Goal: Task Accomplishment & Management: Manage account settings

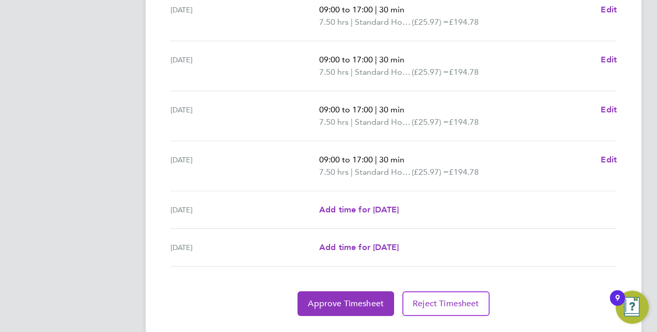
scroll to position [411, 0]
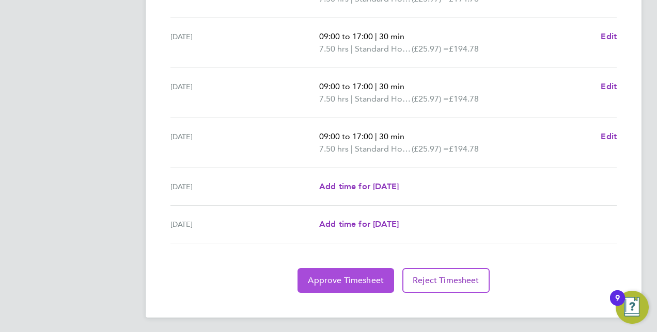
click at [337, 281] on span "Approve Timesheet" at bounding box center [346, 281] width 76 height 10
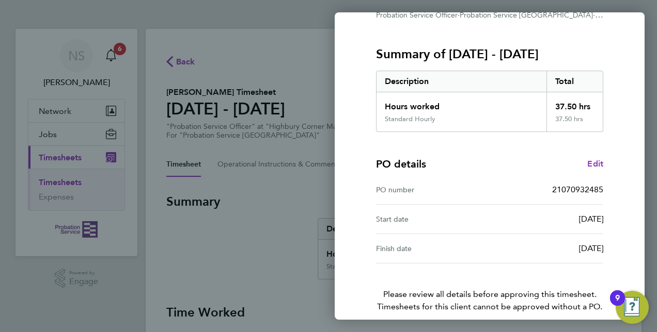
scroll to position [161, 0]
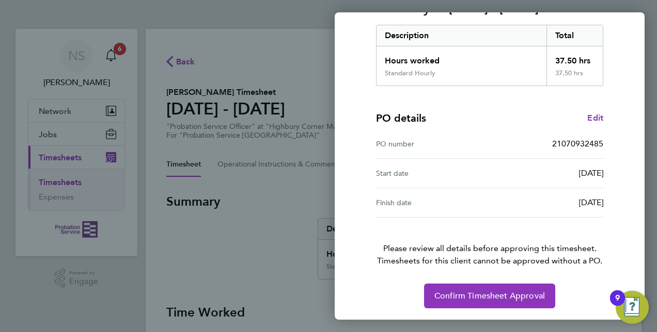
click at [185, 59] on div "Back Timesheet approval of [PERSON_NAME] Probation Service Officer · Probation …" at bounding box center [328, 166] width 657 height 332
click at [183, 60] on div "Back Timesheet approval of [PERSON_NAME] Probation Service Officer · Probation …" at bounding box center [328, 166] width 657 height 332
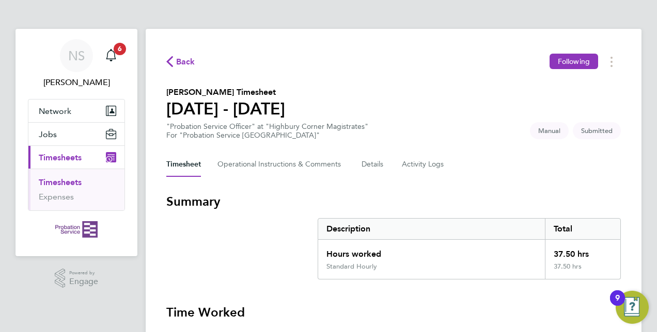
click at [67, 150] on button "Current page: Timesheets" at bounding box center [76, 157] width 96 height 23
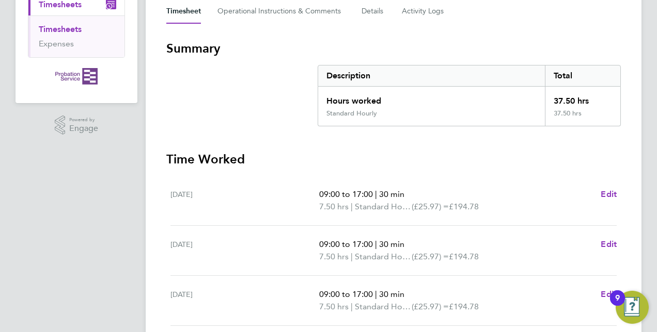
scroll to position [411, 0]
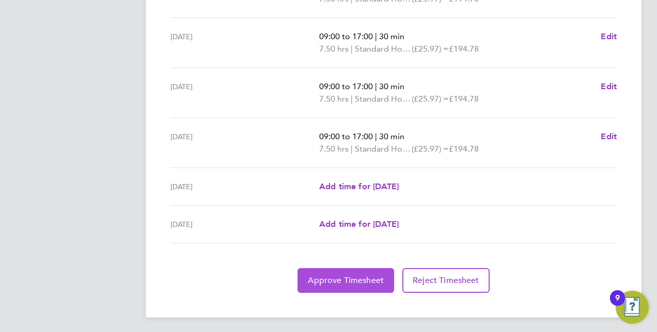
click at [356, 278] on span "Approve Timesheet" at bounding box center [346, 281] width 76 height 10
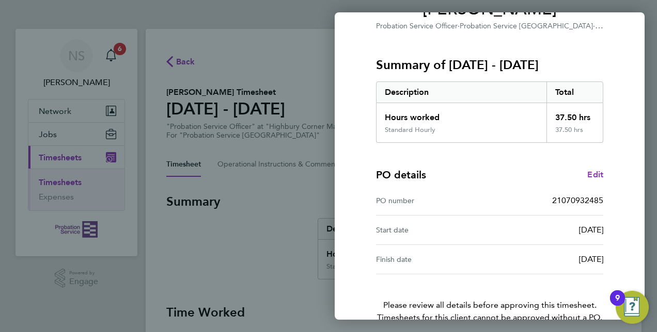
scroll to position [161, 0]
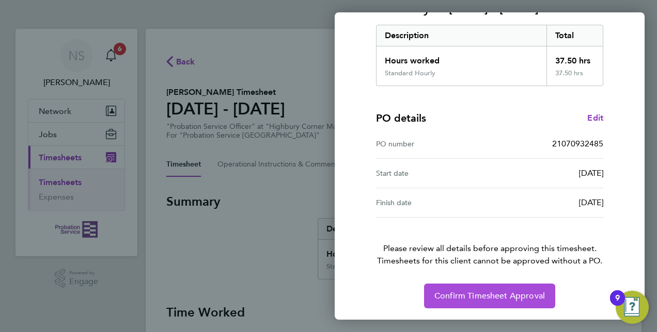
click at [451, 290] on button "Confirm Timesheet Approval" at bounding box center [489, 296] width 131 height 25
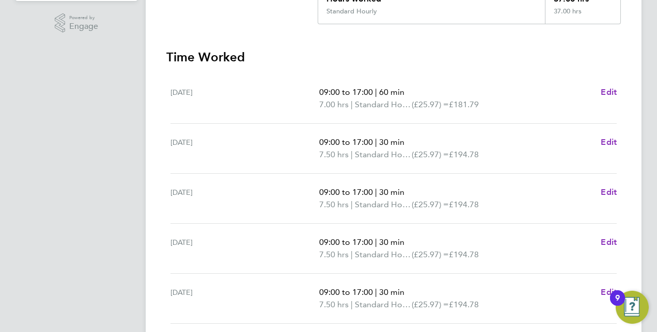
scroll to position [411, 0]
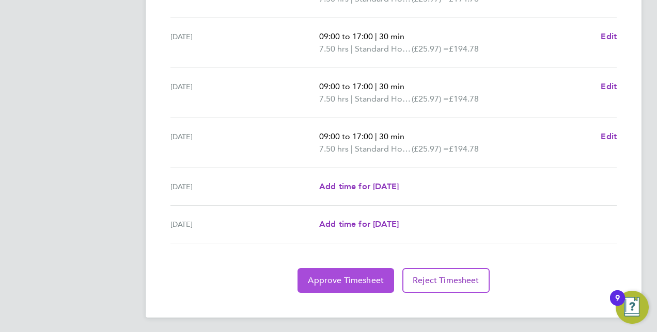
click at [334, 270] on button "Approve Timesheet" at bounding box center [345, 280] width 97 height 25
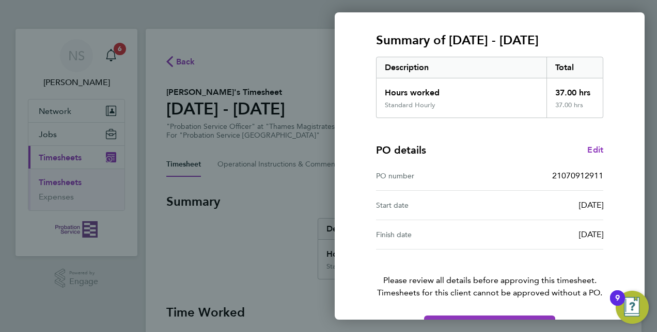
scroll to position [161, 0]
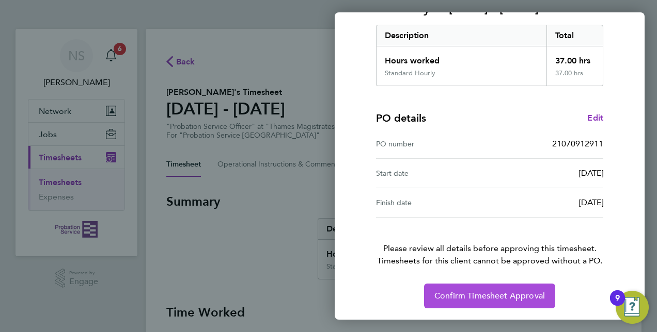
click at [505, 292] on span "Confirm Timesheet Approval" at bounding box center [489, 296] width 110 height 10
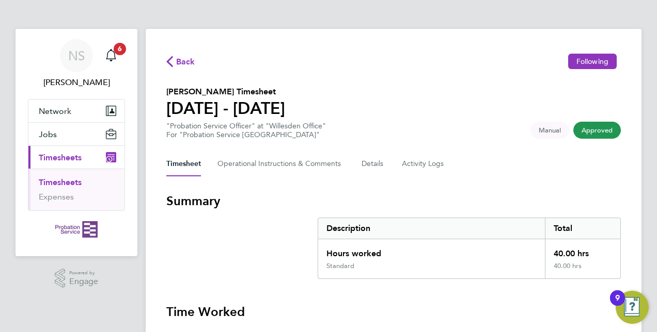
click at [71, 155] on span "Timesheets" at bounding box center [60, 158] width 43 height 10
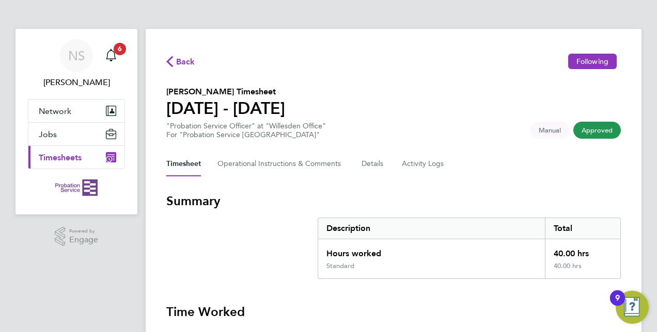
click at [71, 155] on span "Timesheets" at bounding box center [60, 158] width 43 height 10
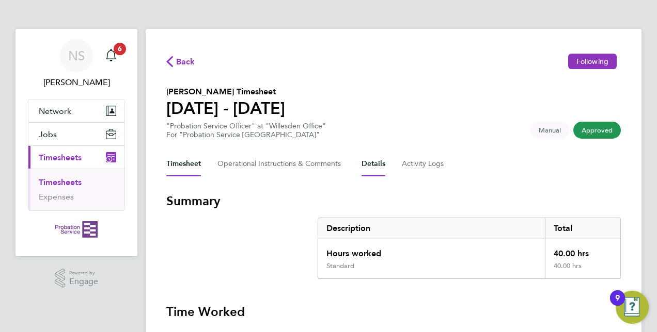
click at [369, 165] on button "Details" at bounding box center [373, 164] width 24 height 25
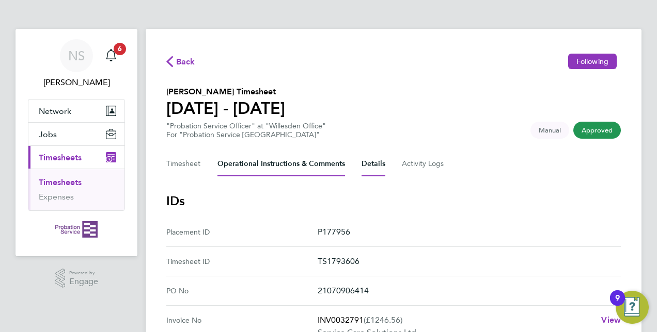
click at [249, 163] on Comments-tab "Operational Instructions & Comments" at bounding box center [280, 164] width 127 height 25
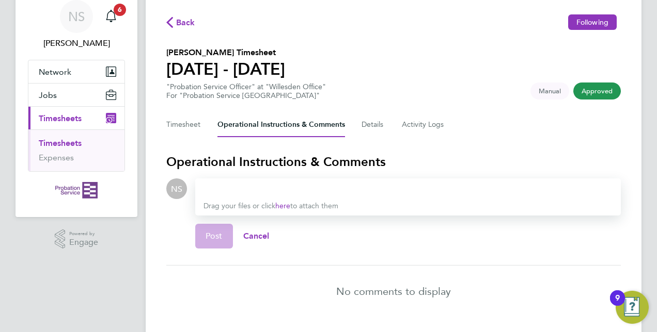
scroll to position [65, 0]
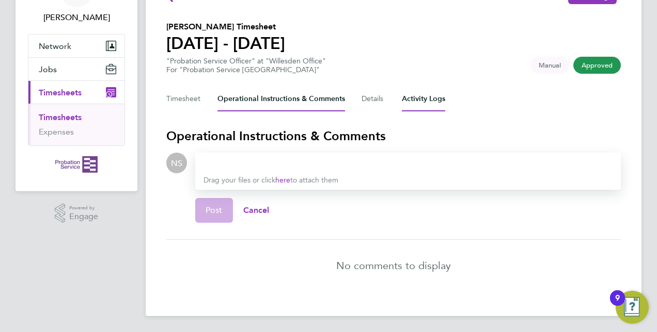
click at [423, 96] on Logs-tab "Activity Logs" at bounding box center [423, 99] width 43 height 25
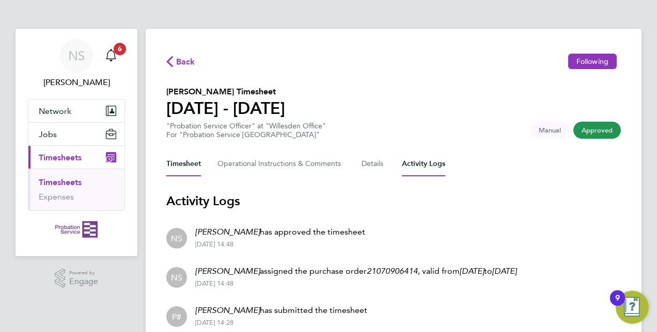
click at [181, 162] on button "Timesheet" at bounding box center [183, 164] width 35 height 25
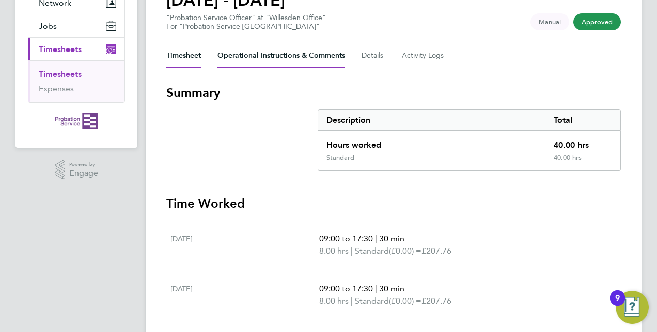
scroll to position [52, 0]
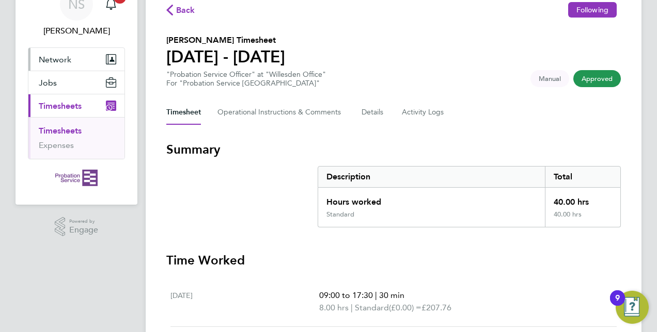
click at [74, 57] on button "Network" at bounding box center [76, 59] width 96 height 23
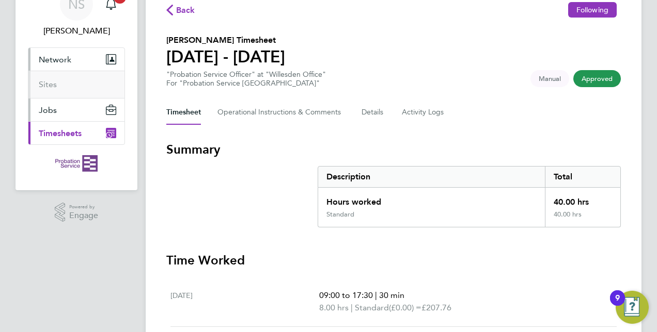
click at [55, 107] on span "Jobs" at bounding box center [48, 110] width 18 height 10
click at [67, 129] on span "Timesheets" at bounding box center [60, 134] width 43 height 10
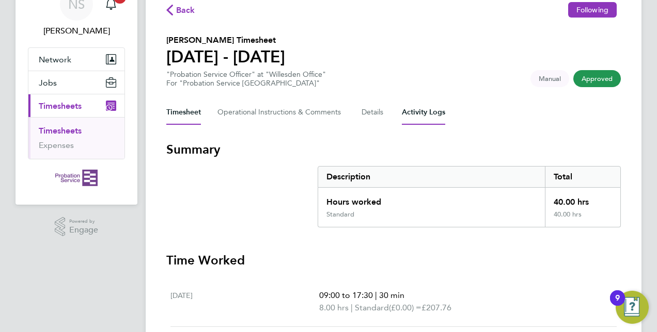
scroll to position [0, 0]
